Goal: Task Accomplishment & Management: Manage account settings

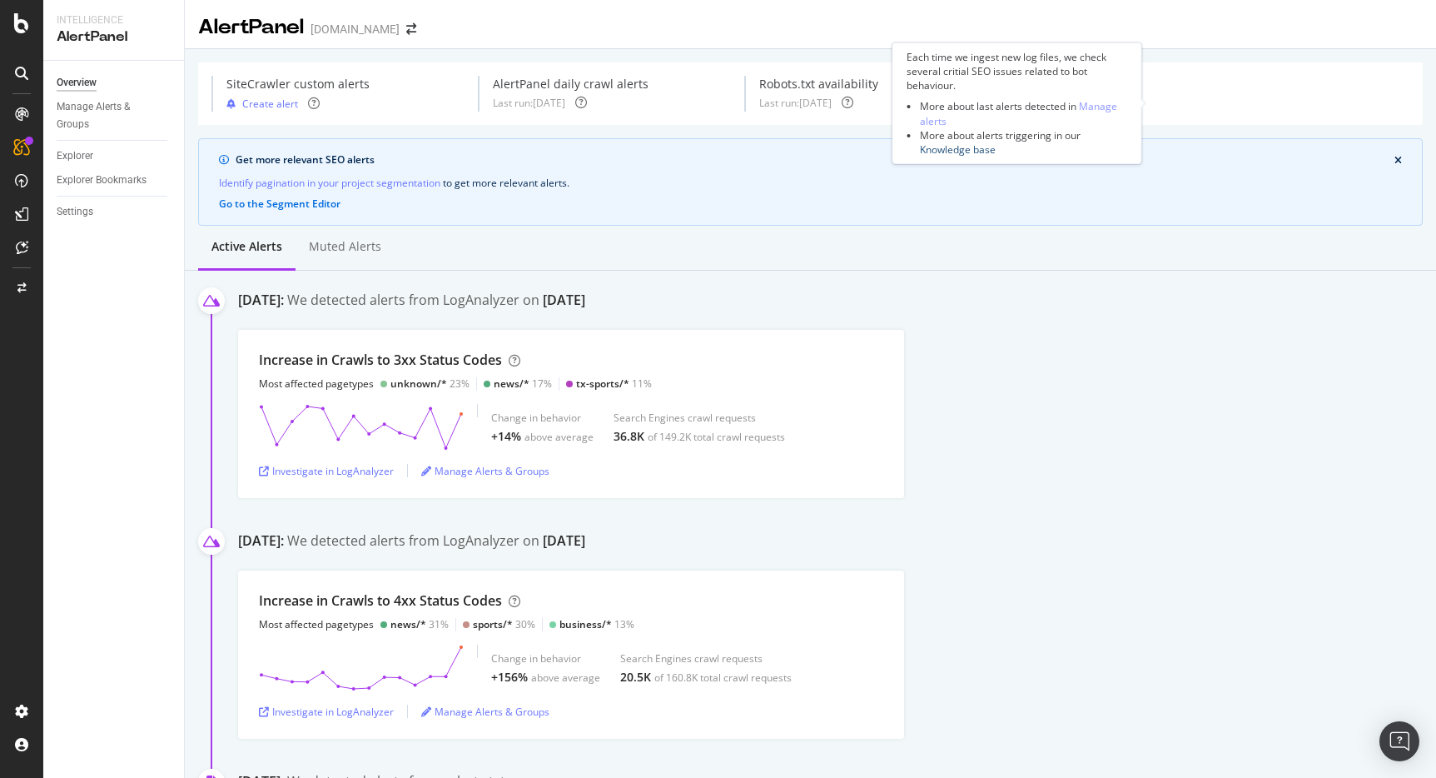
click at [974, 149] on link "Knowledge base" at bounding box center [958, 149] width 76 height 14
click at [1104, 105] on link "Manage alerts" at bounding box center [1018, 113] width 197 height 28
